Goal: Task Accomplishment & Management: Manage account settings

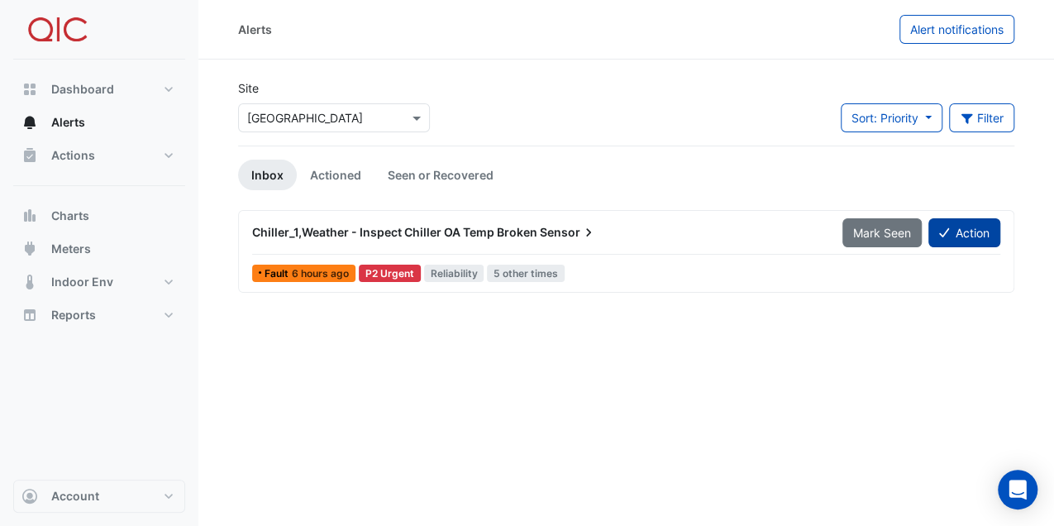
click at [964, 222] on button "Action" at bounding box center [964, 232] width 72 height 29
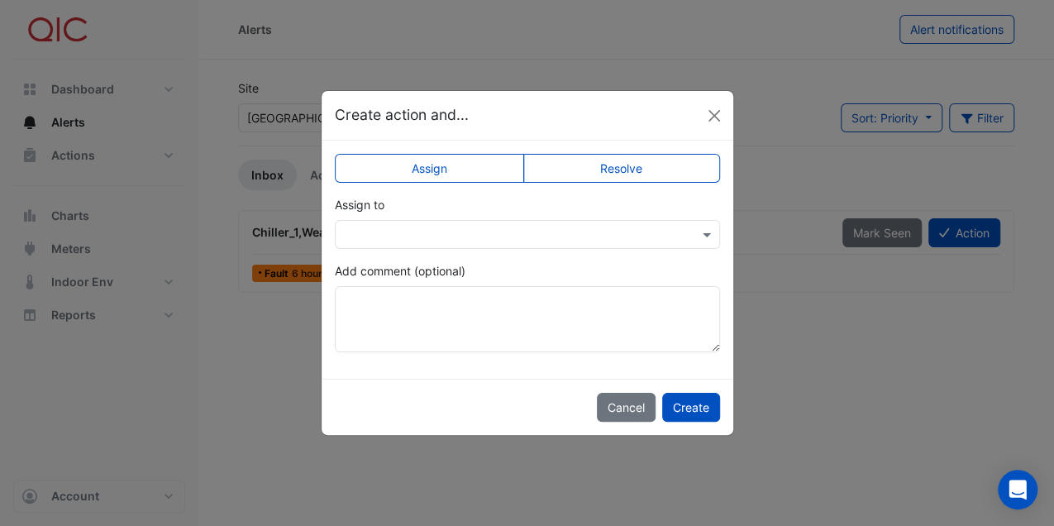
click at [554, 242] on div at bounding box center [527, 234] width 385 height 29
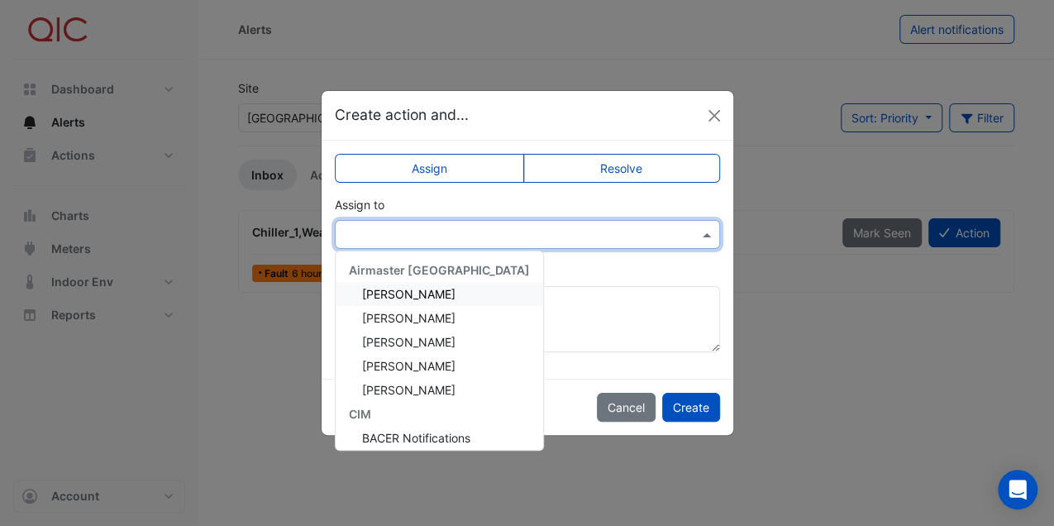
click at [422, 294] on span "[PERSON_NAME]" at bounding box center [408, 294] width 93 height 14
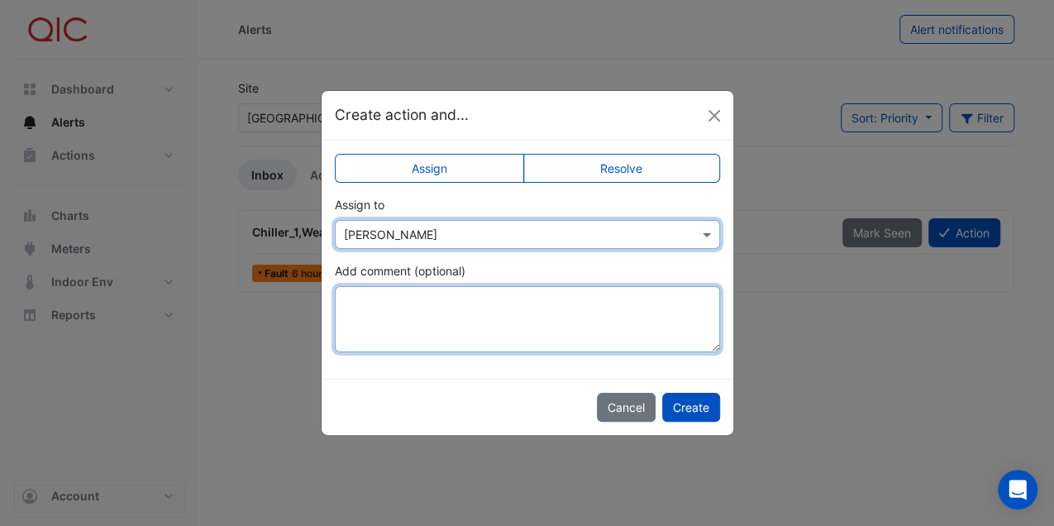
click at [509, 306] on textarea "Add comment (optional)" at bounding box center [527, 319] width 385 height 66
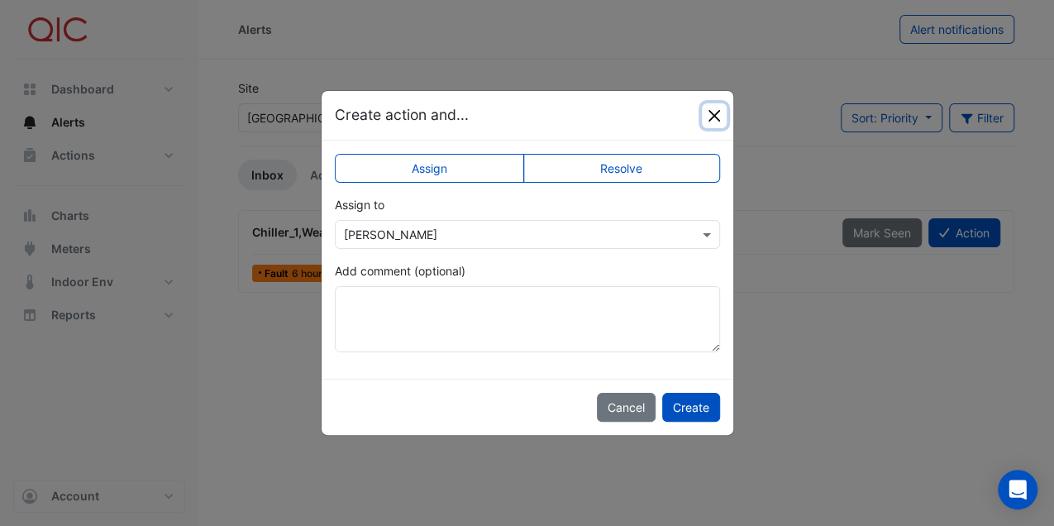
click at [716, 117] on button "Close" at bounding box center [714, 115] width 25 height 25
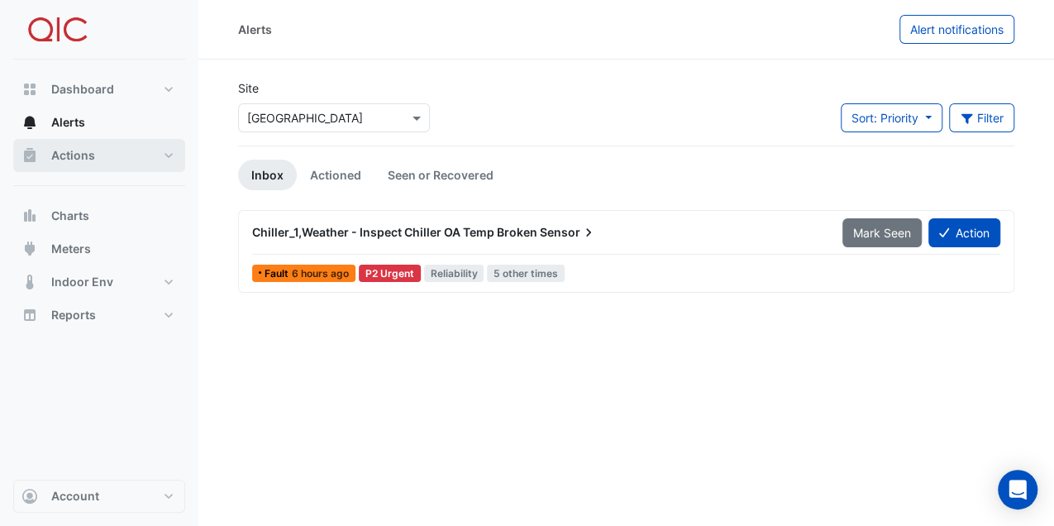
click at [78, 153] on span "Actions" at bounding box center [73, 155] width 44 height 17
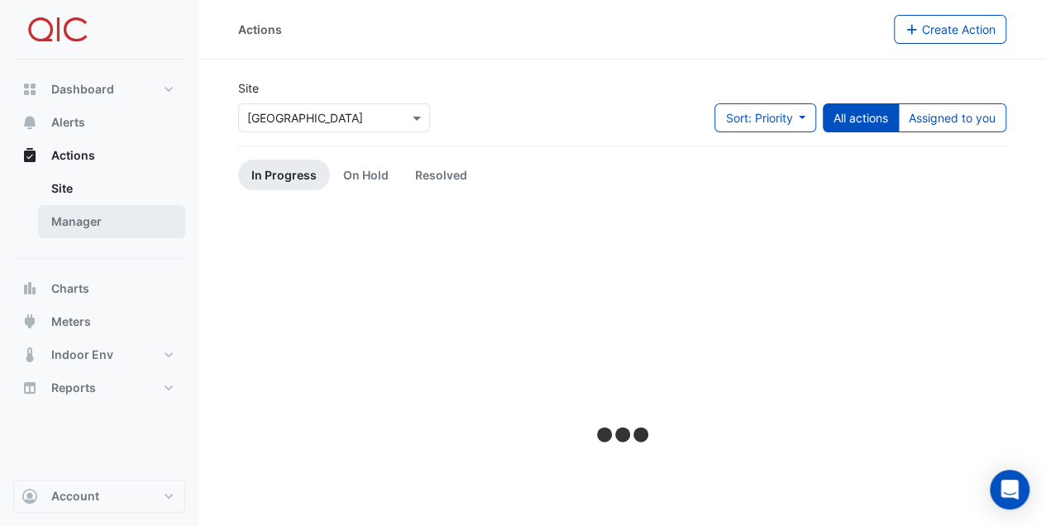
click at [72, 219] on link "Manager" at bounding box center [111, 221] width 147 height 33
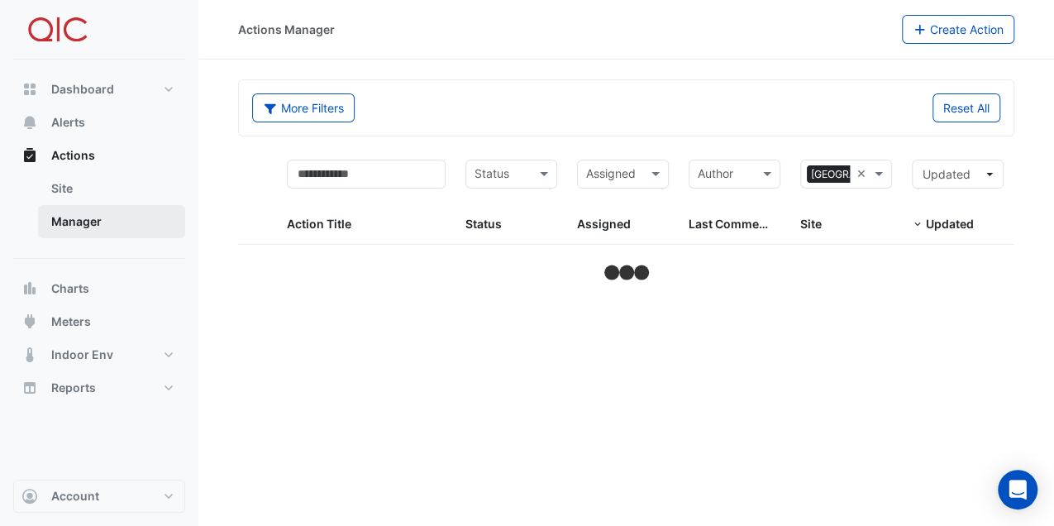
select select "***"
